Goal: Navigation & Orientation: Find specific page/section

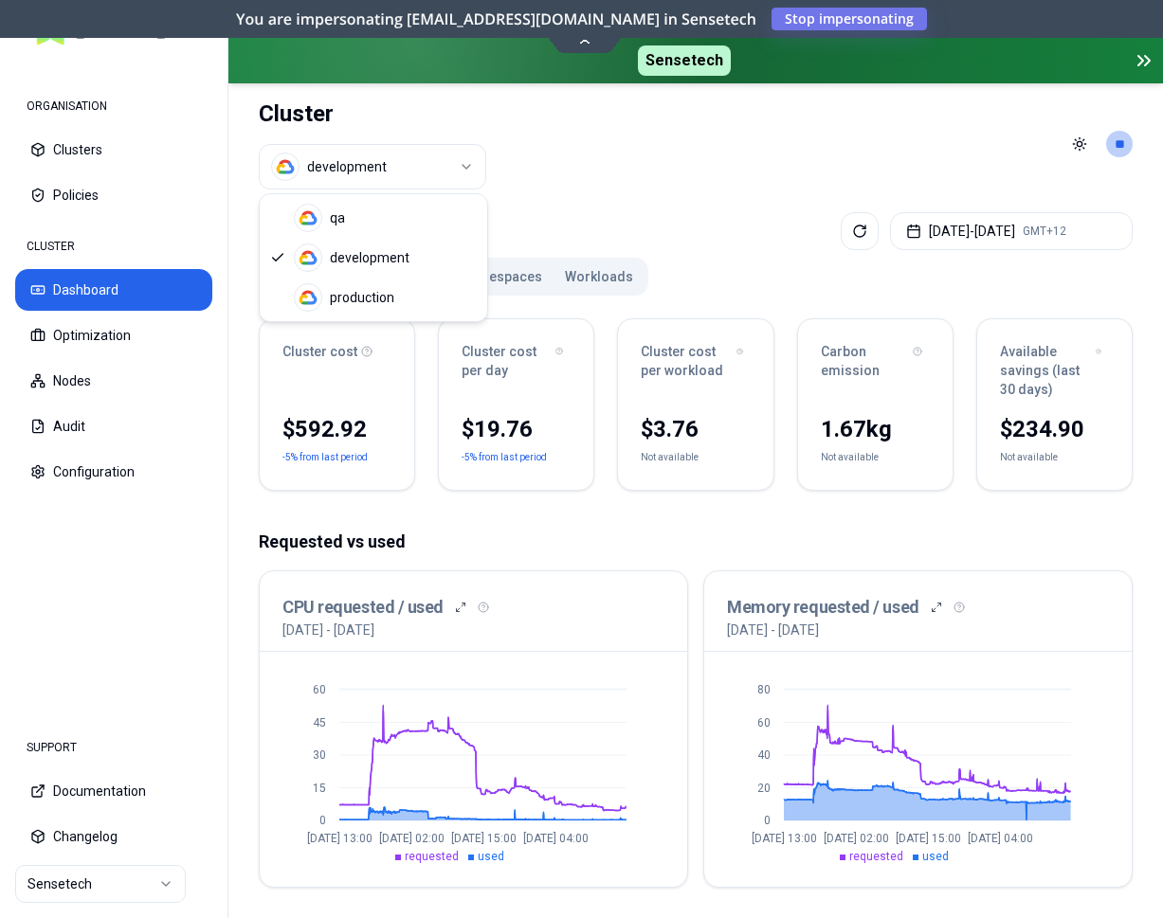
click at [372, 166] on html "ORGANISATION Clusters Policies CLUSTER Dashboard Optimization Nodes Audit Confi…" at bounding box center [581, 459] width 1163 height 918
click at [119, 892] on html "ORGANISATION Clusters Policies CLUSTER Dashboard Optimization Nodes Audit Confi…" at bounding box center [581, 459] width 1163 height 918
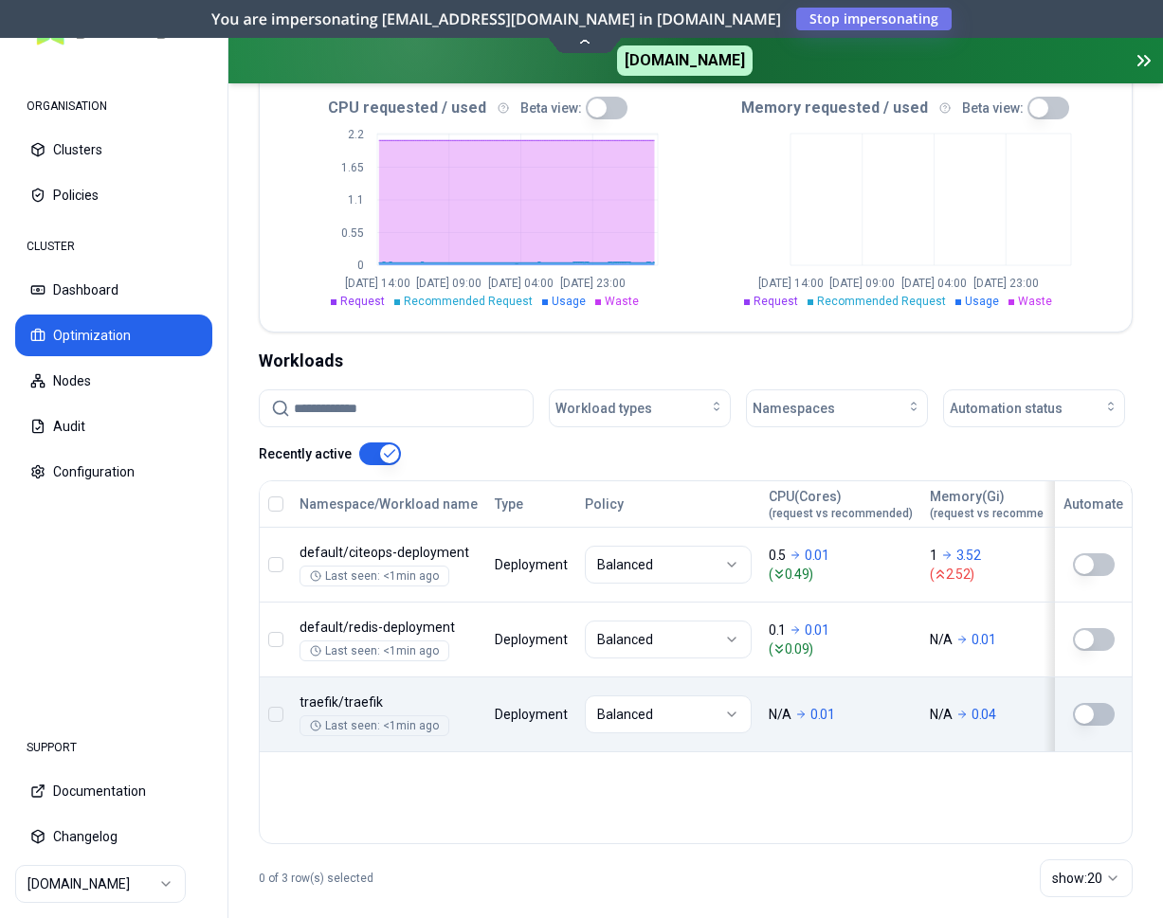
scroll to position [645, 0]
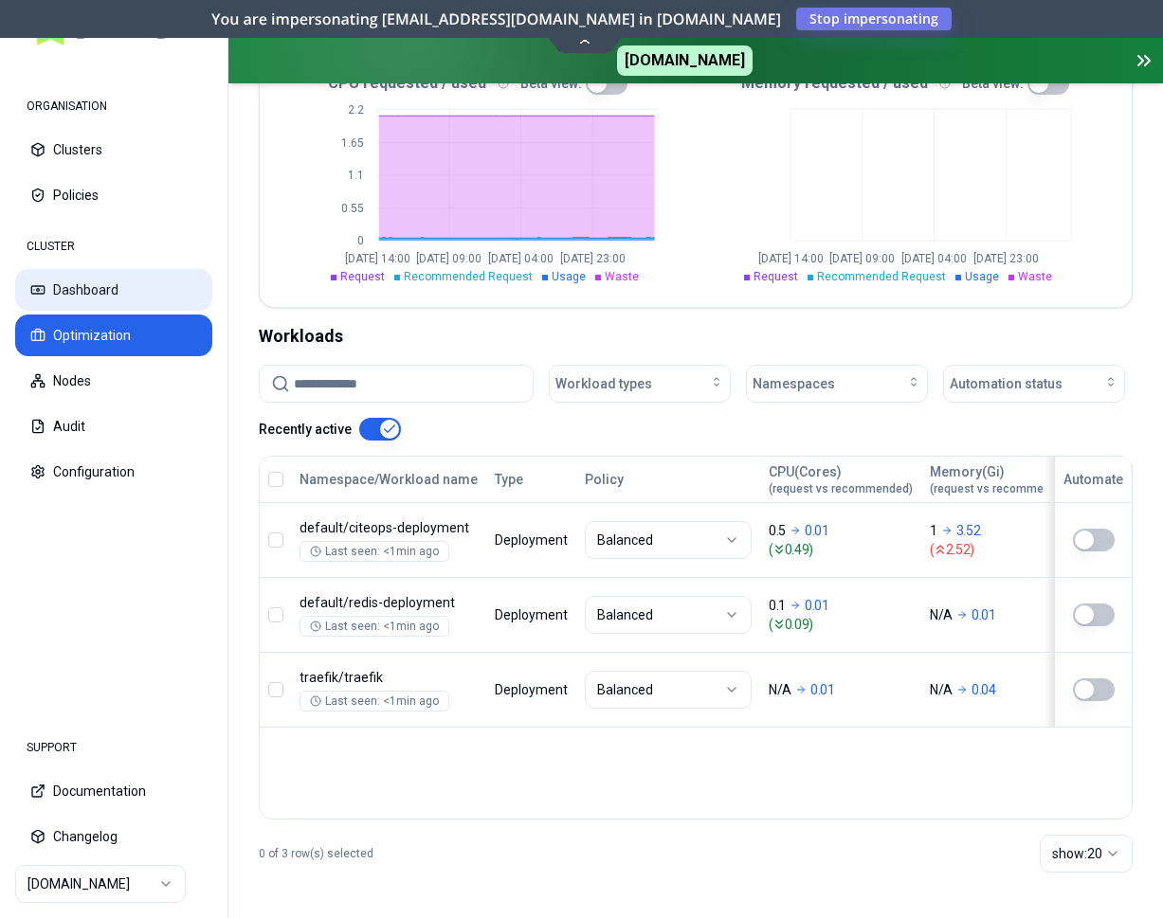
click at [78, 294] on button "Dashboard" at bounding box center [113, 290] width 197 height 42
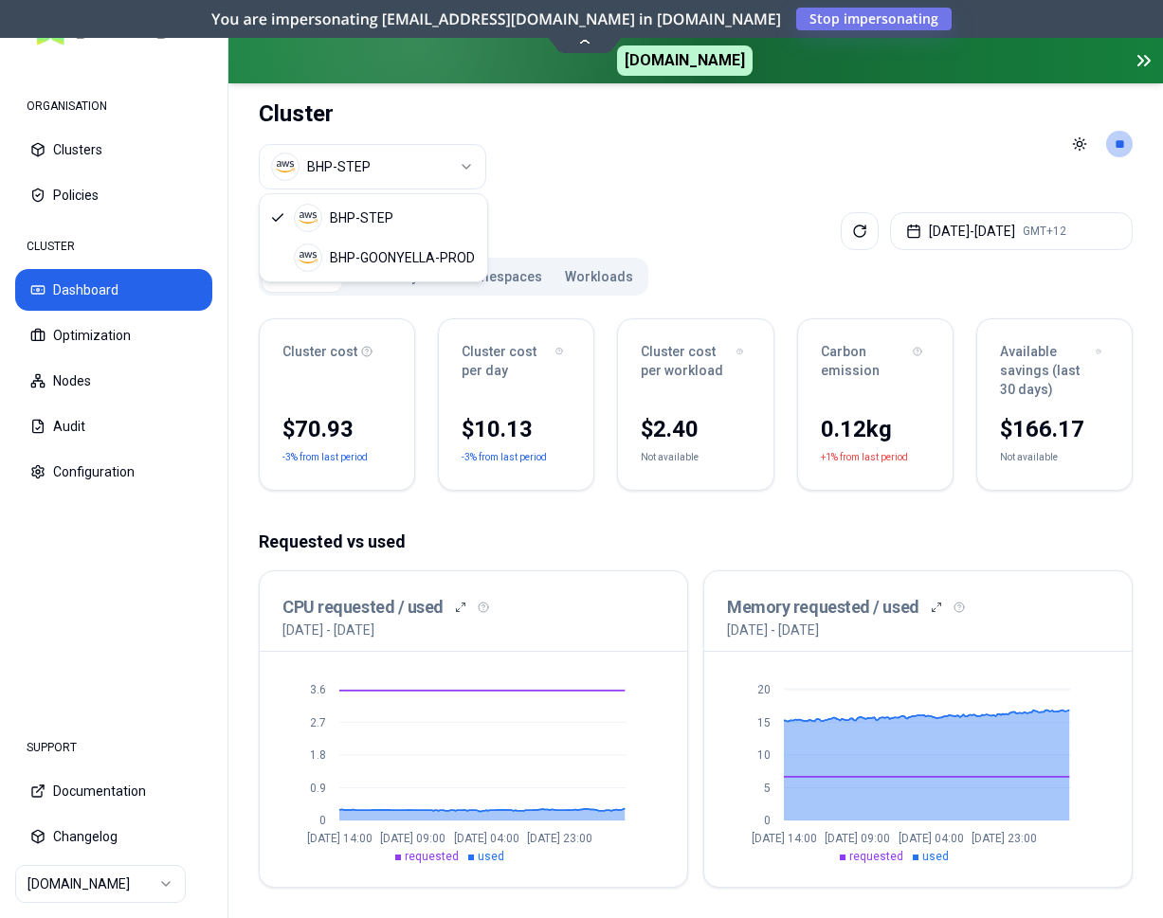
click at [373, 181] on html "ORGANISATION Clusters Policies CLUSTER Dashboard Optimization Nodes Audit Confi…" at bounding box center [581, 459] width 1163 height 918
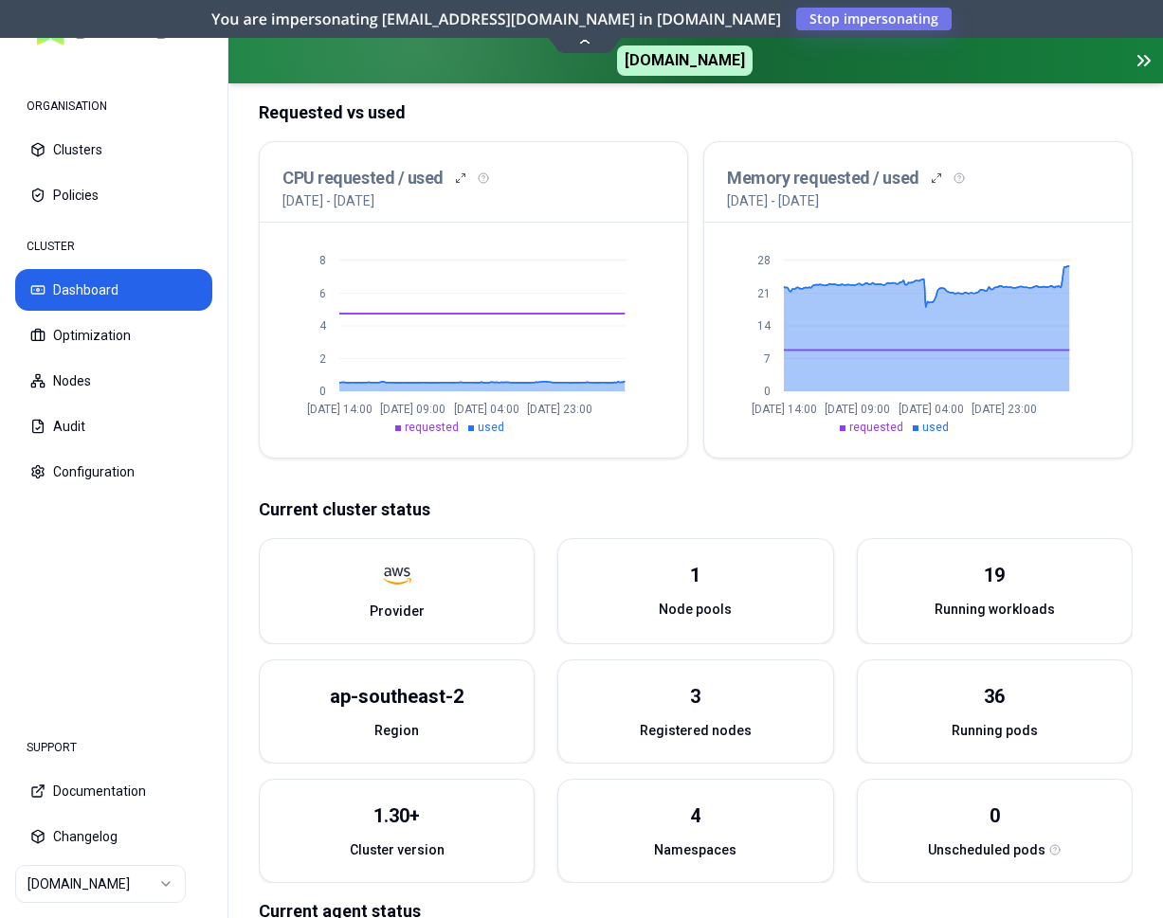
scroll to position [483, 0]
